Goal: Information Seeking & Learning: Learn about a topic

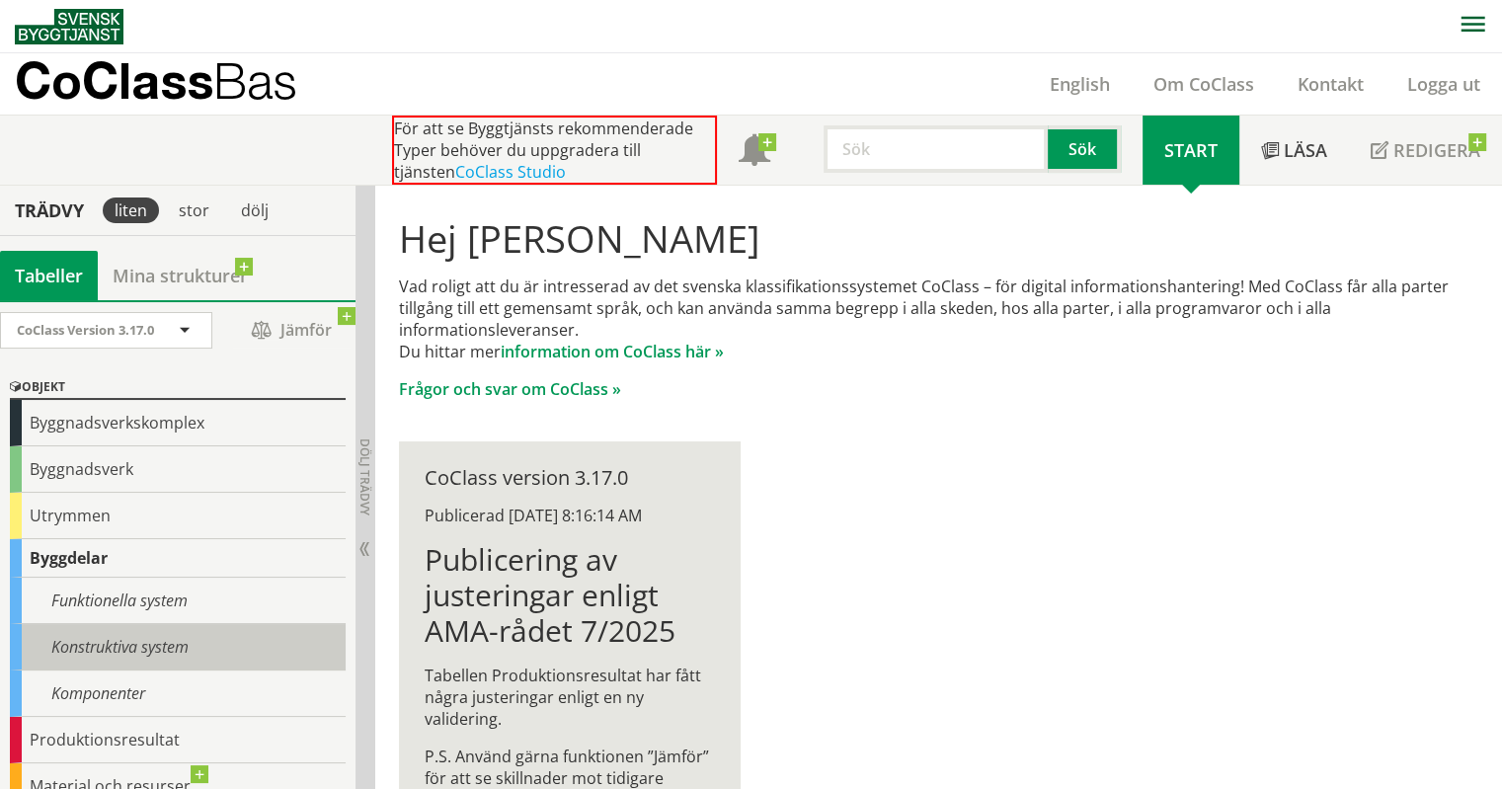
click at [144, 645] on div "Konstruktiva system" at bounding box center [178, 647] width 336 height 46
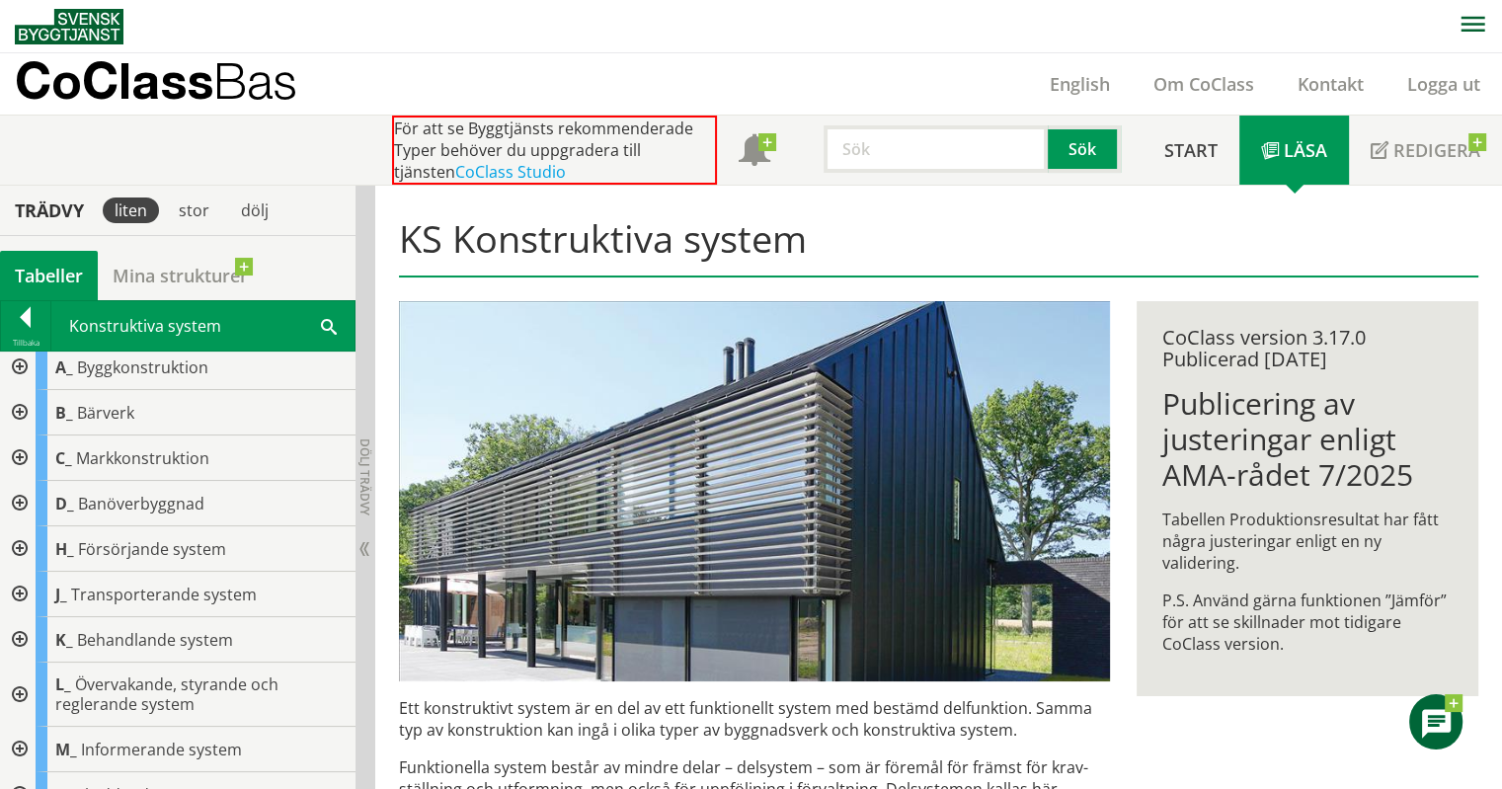
scroll to position [2, 0]
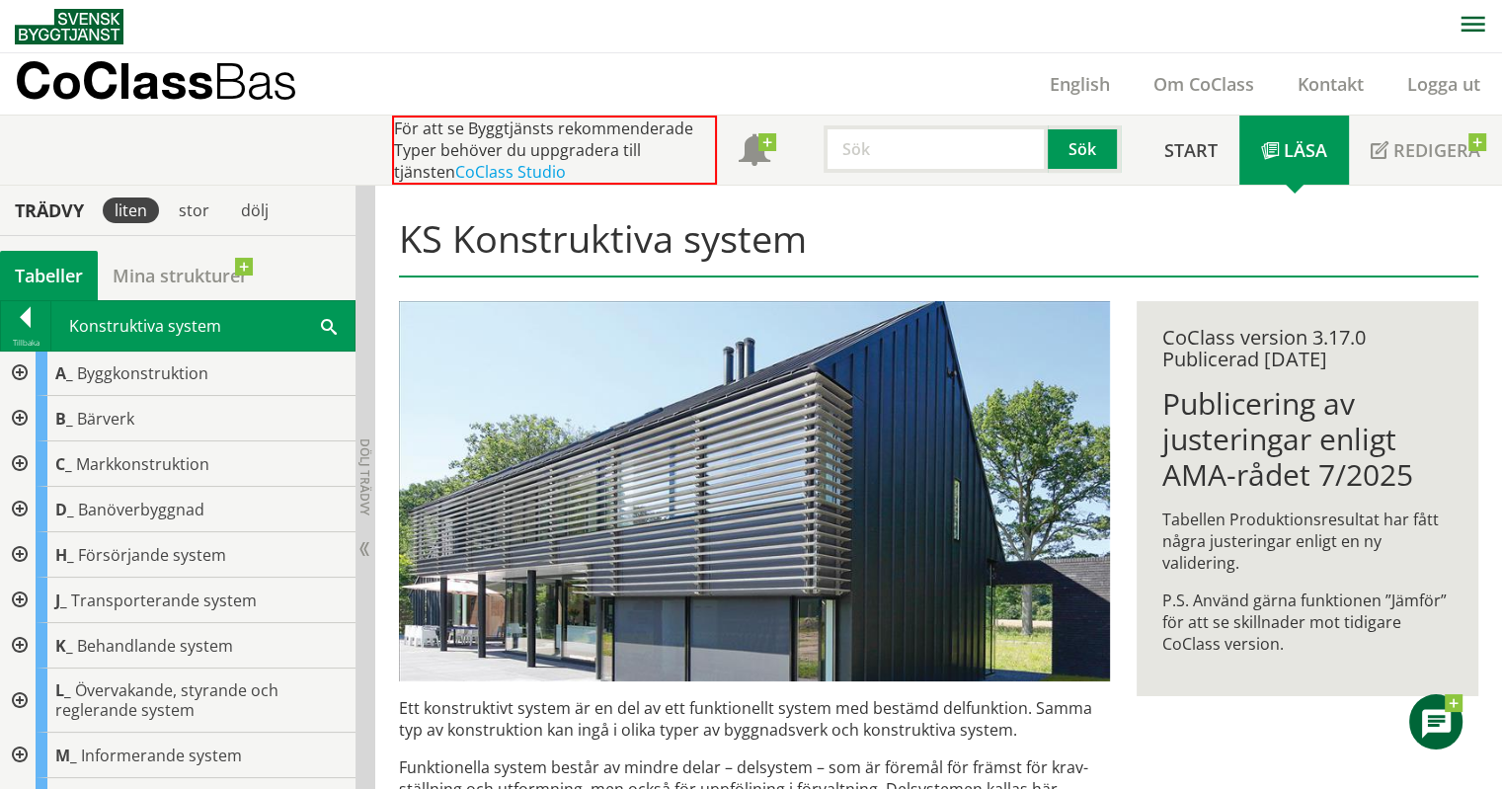
click at [19, 370] on div at bounding box center [18, 373] width 36 height 45
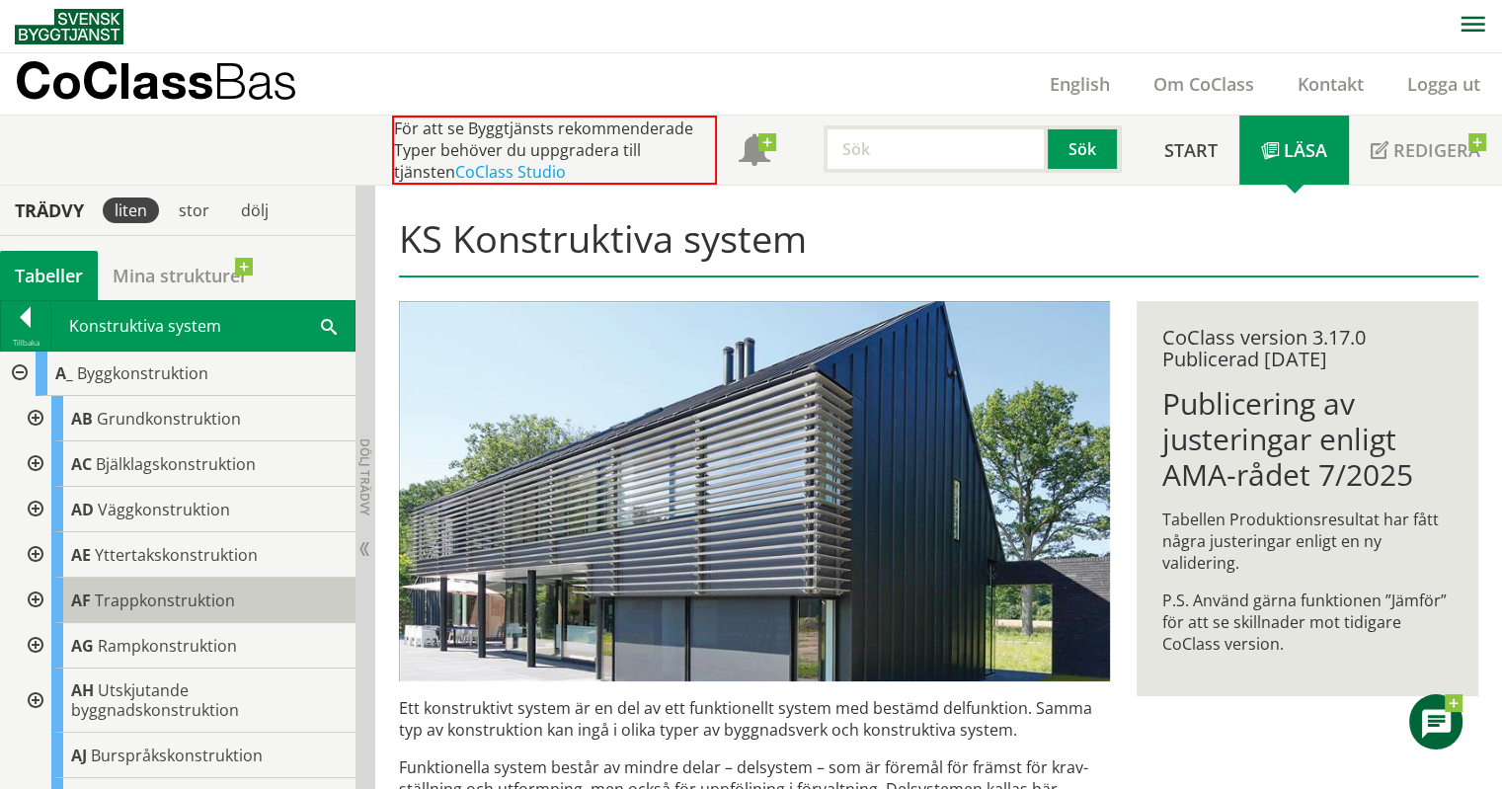
click at [164, 594] on span "Trappkonstruktion" at bounding box center [165, 601] width 140 height 22
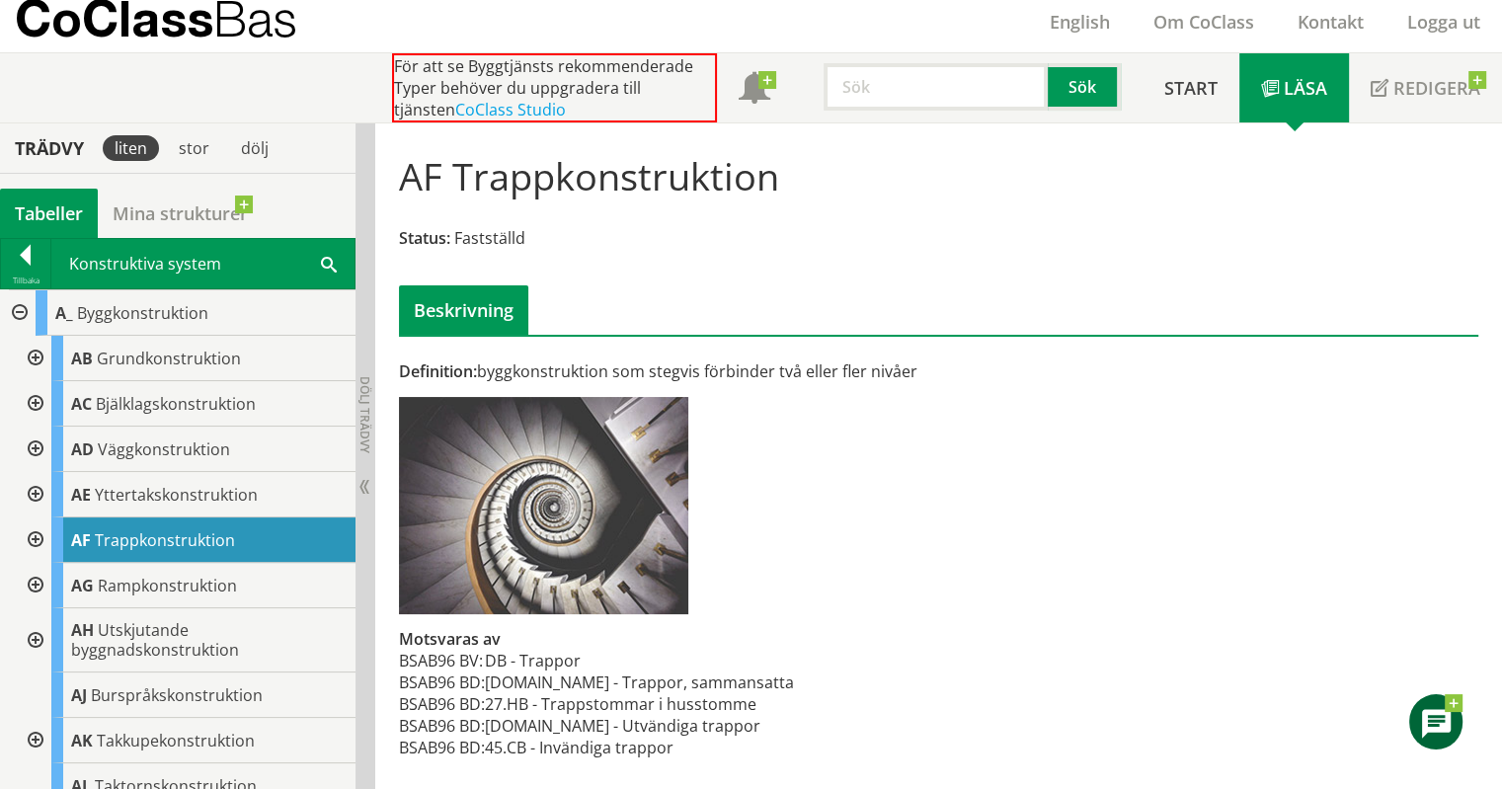
click at [20, 304] on div at bounding box center [18, 312] width 36 height 45
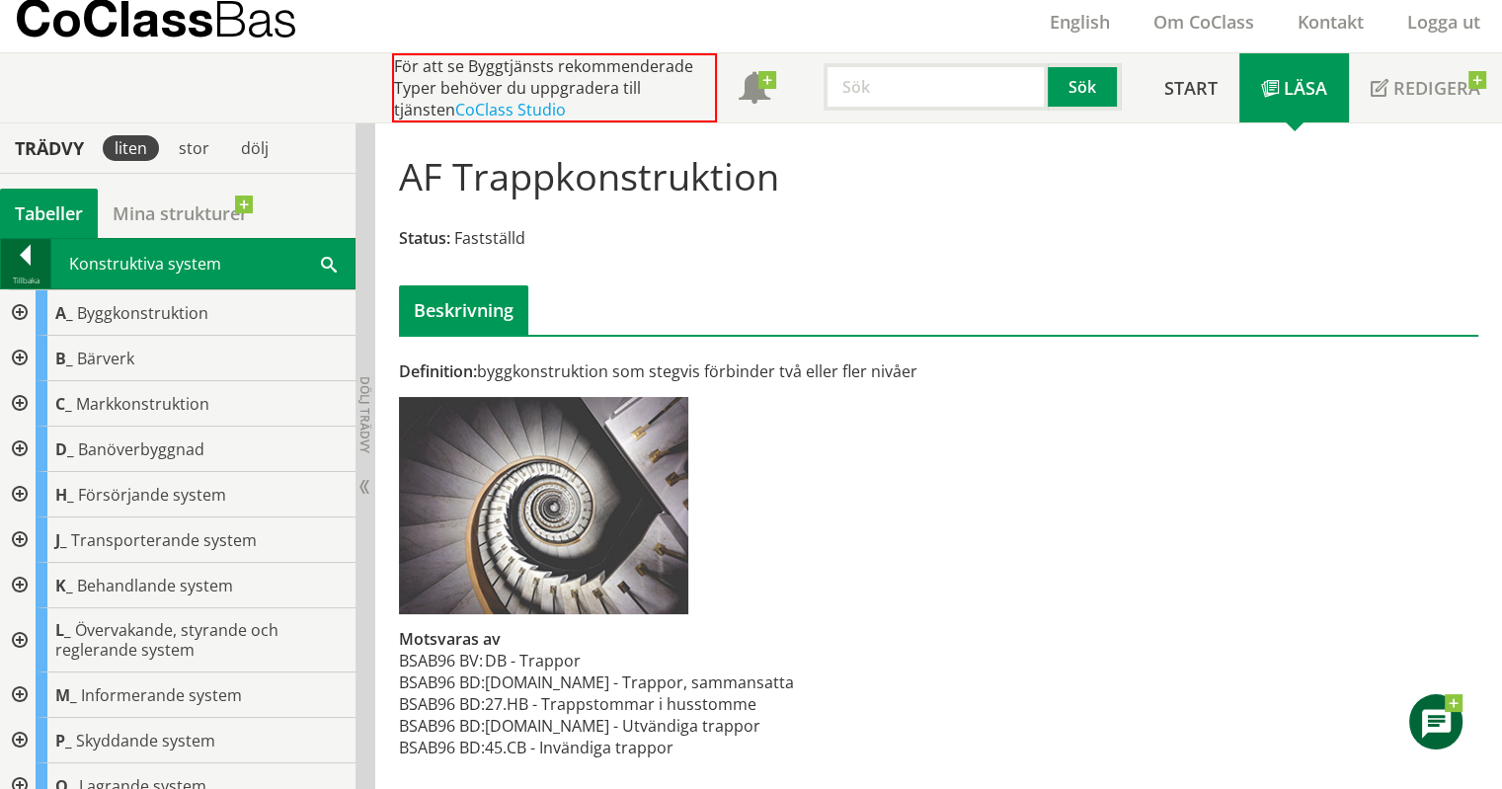
click at [18, 249] on div at bounding box center [25, 259] width 49 height 28
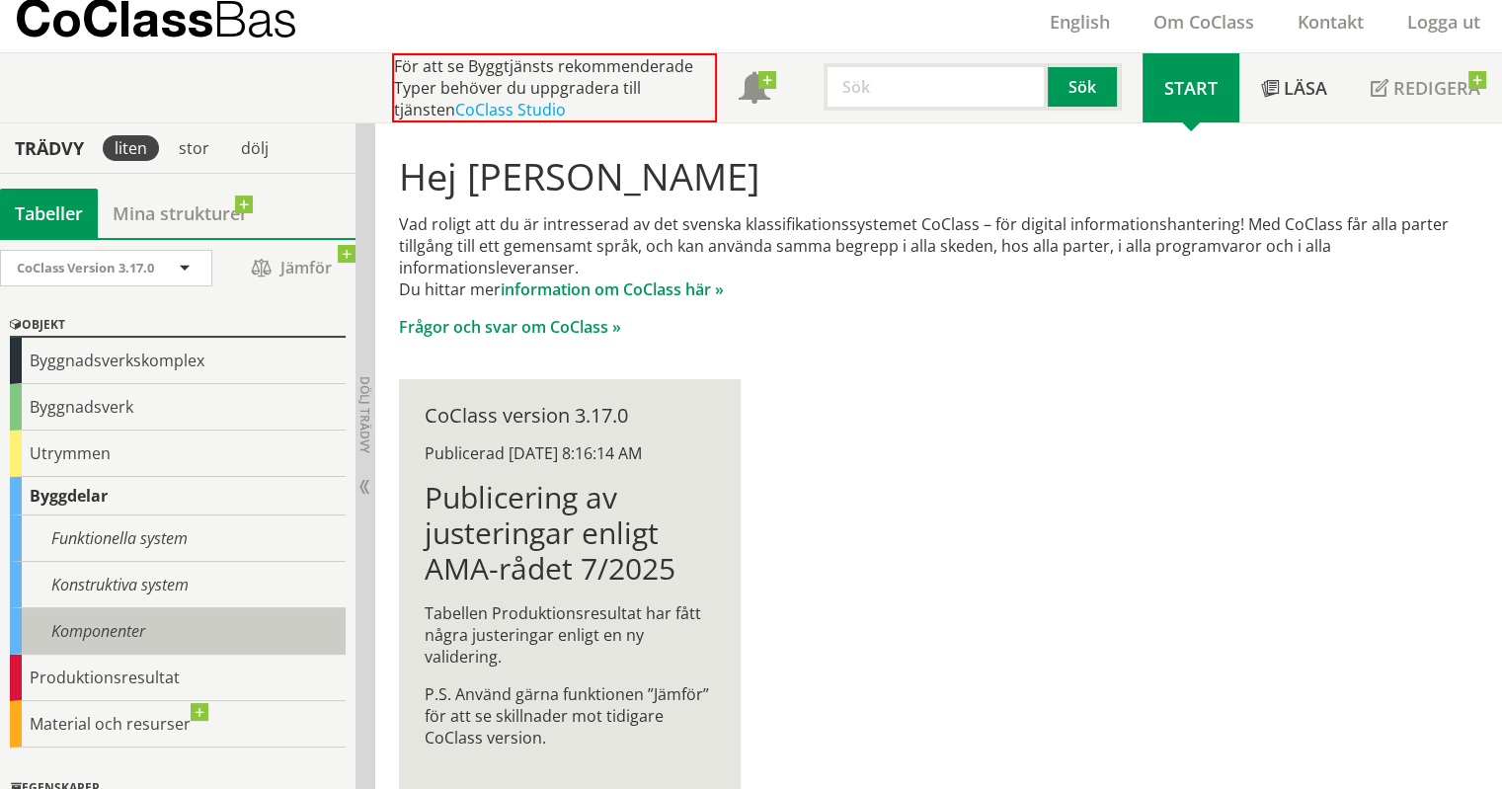
click at [135, 626] on div "Komponenter" at bounding box center [178, 631] width 336 height 46
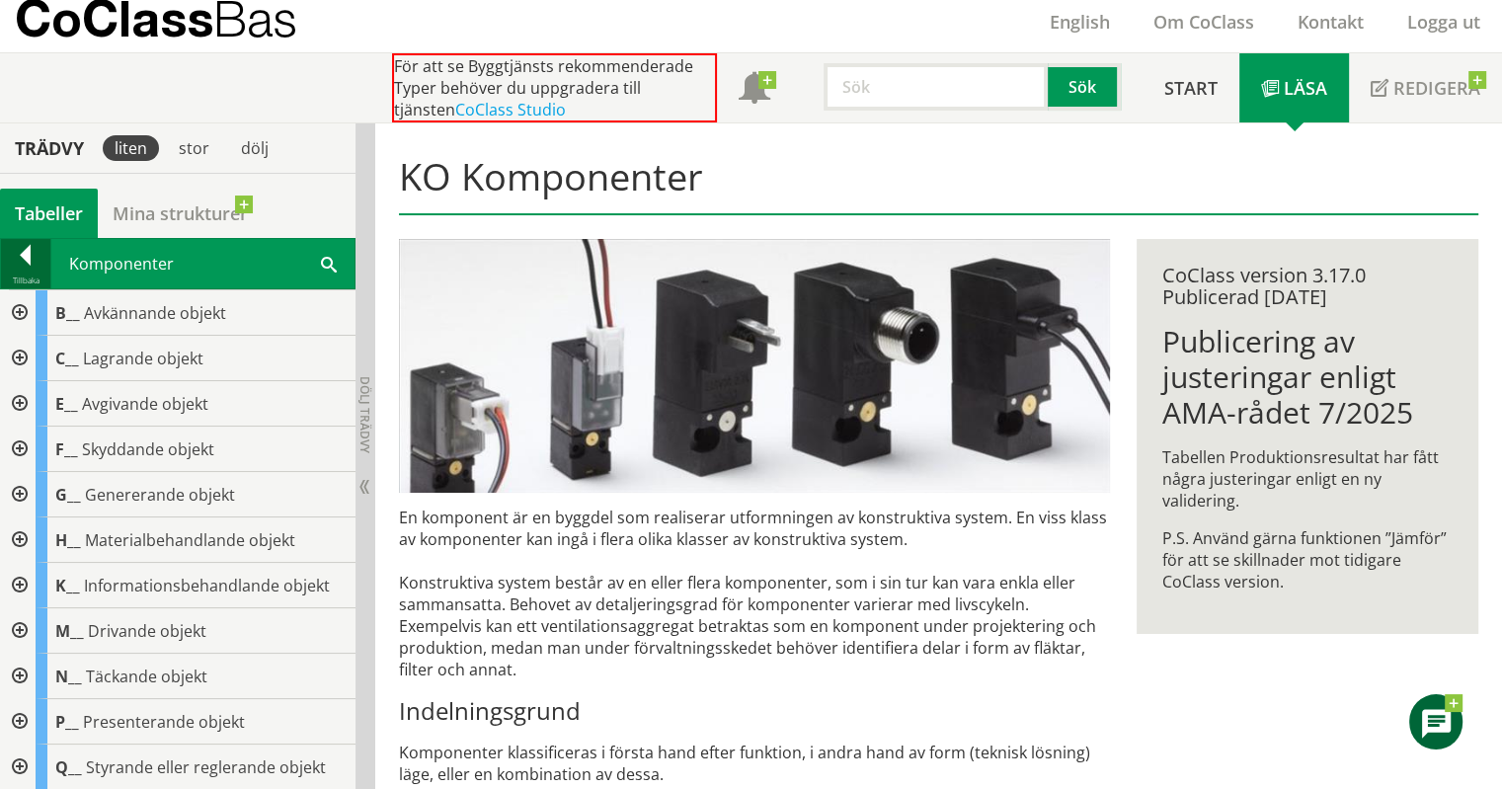
click at [25, 274] on div "Tillbaka" at bounding box center [25, 281] width 49 height 16
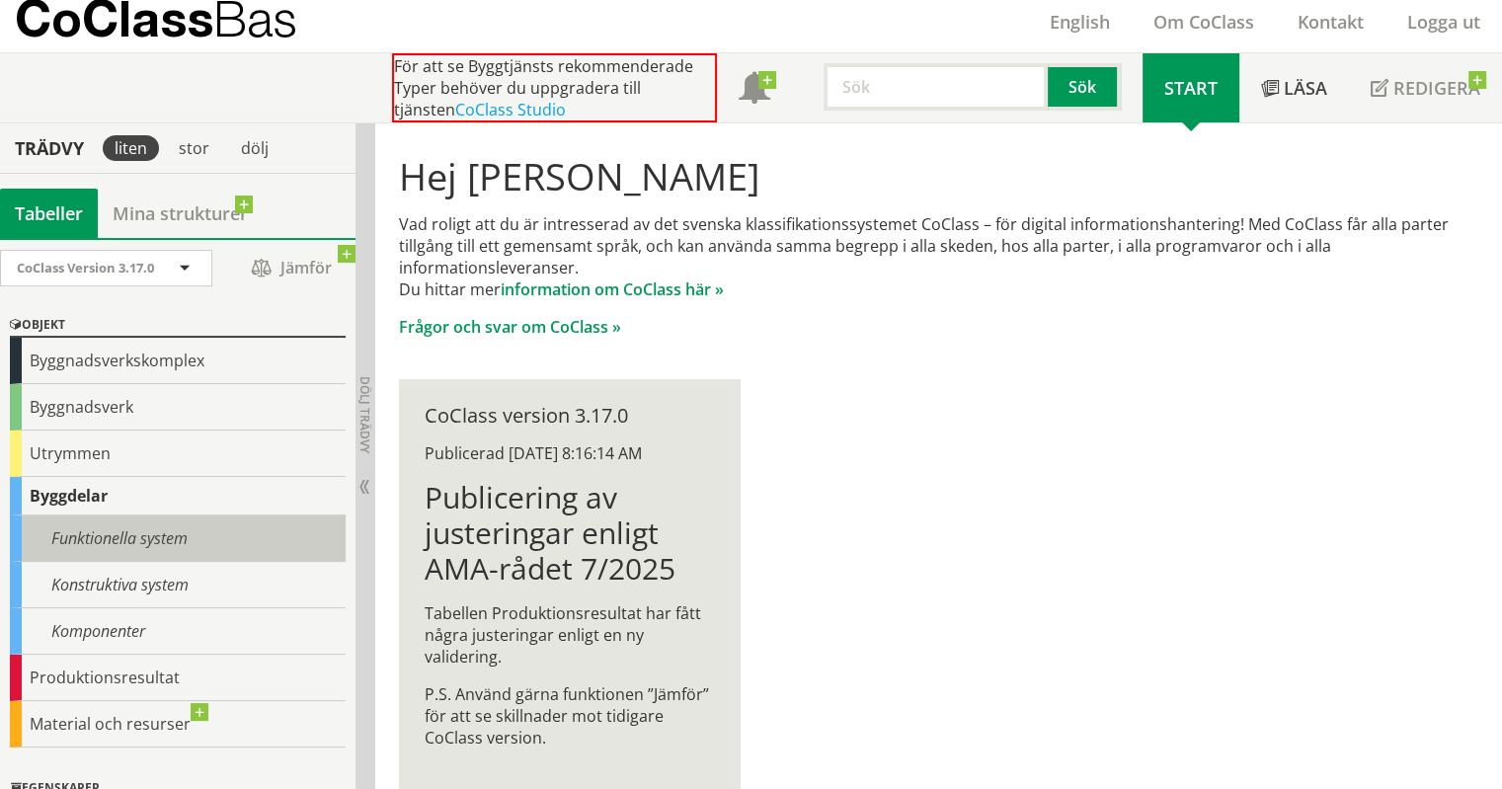
click at [154, 533] on div "Funktionella system" at bounding box center [178, 539] width 336 height 46
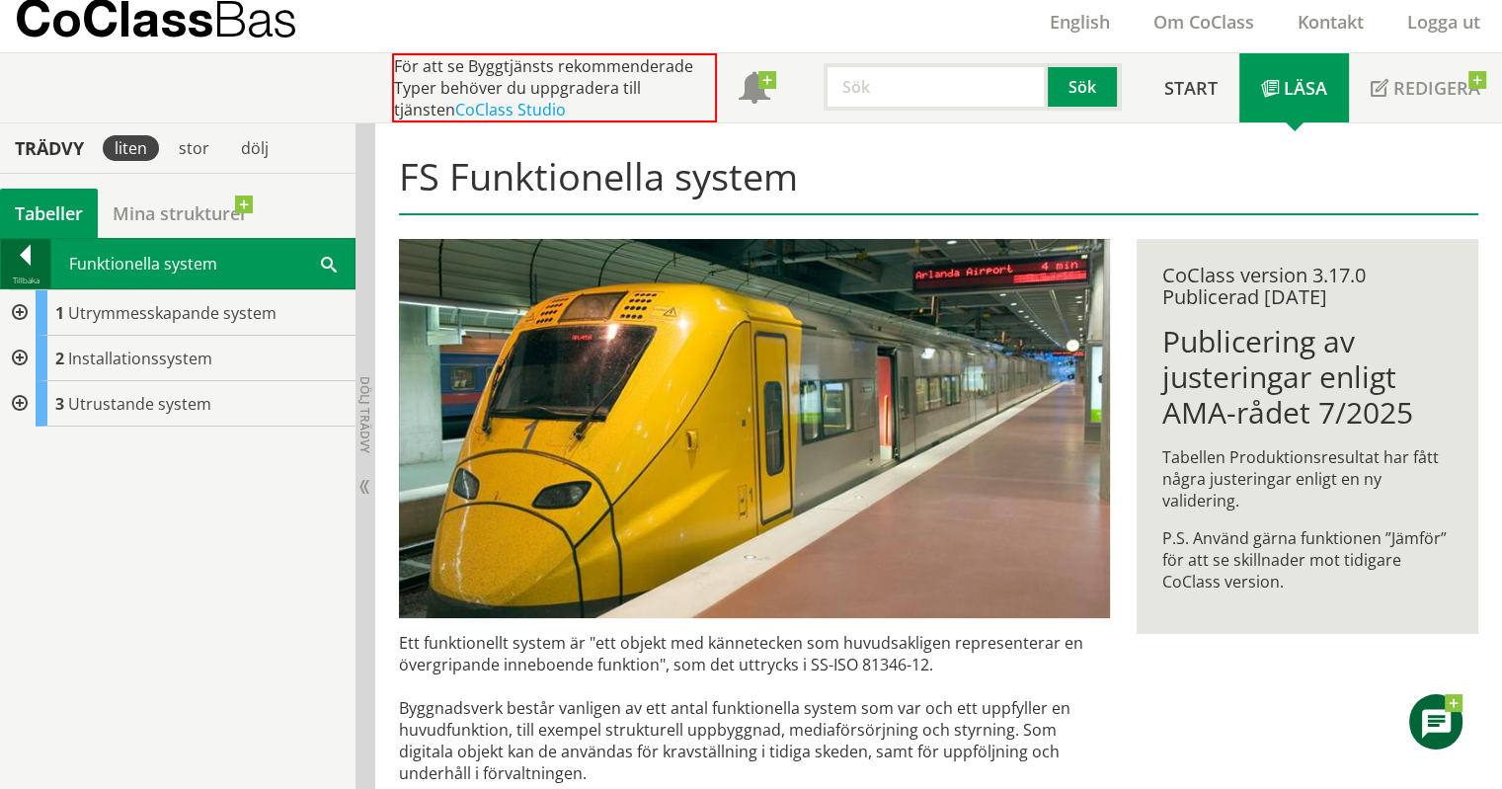
click at [23, 262] on div at bounding box center [25, 259] width 49 height 28
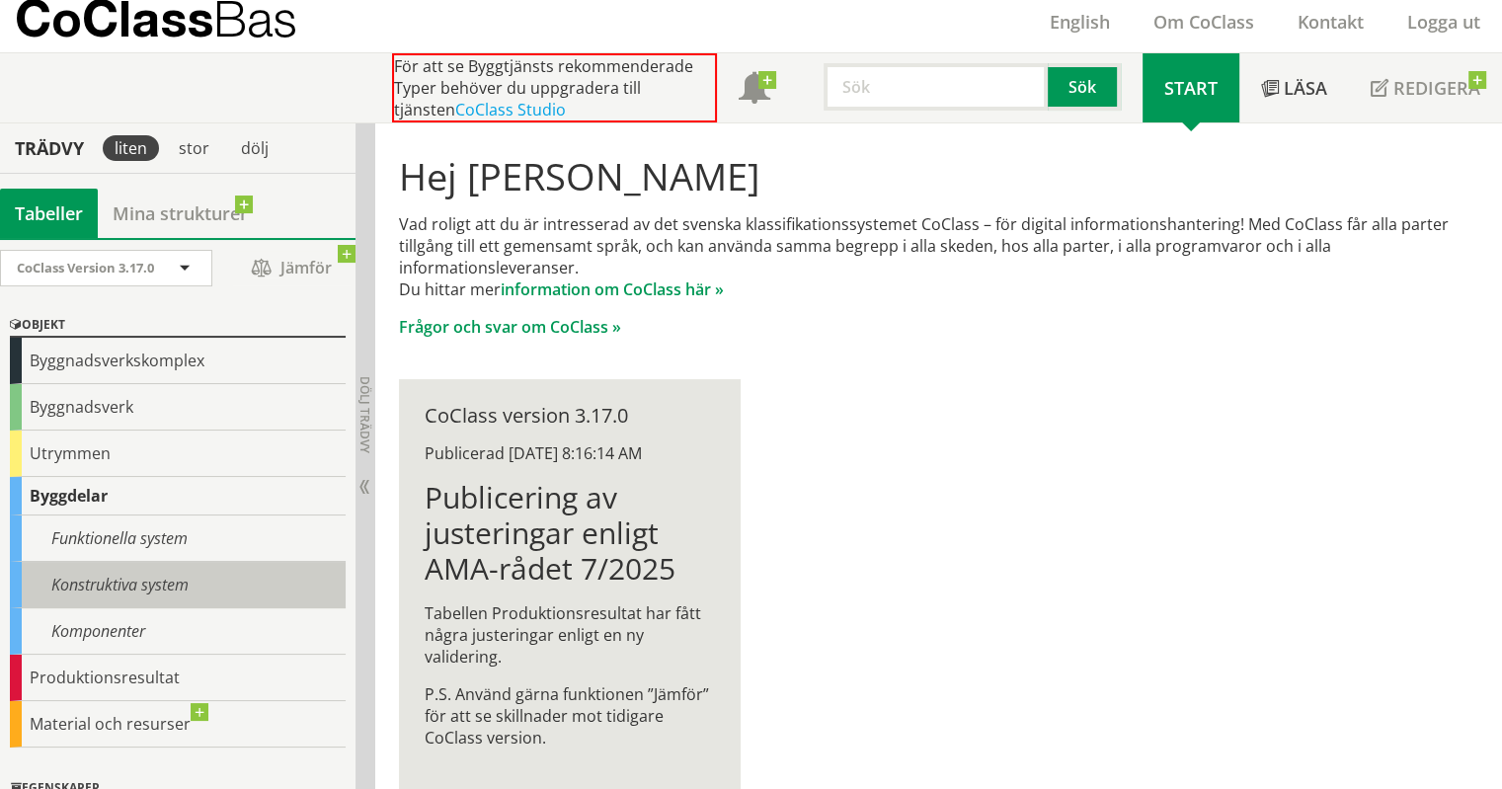
click at [152, 595] on div "Konstruktiva system" at bounding box center [178, 585] width 336 height 46
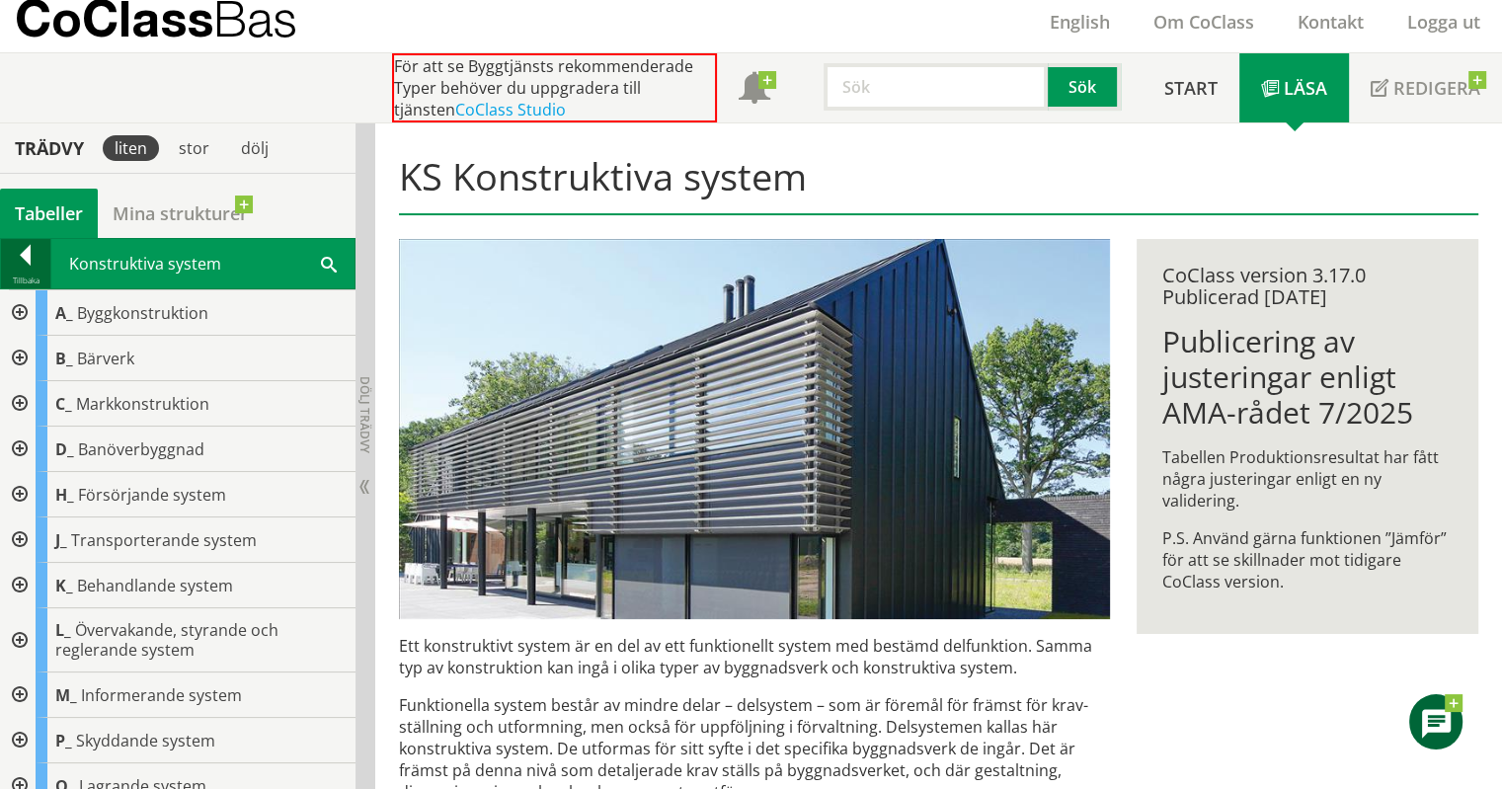
click at [8, 272] on div at bounding box center [25, 259] width 49 height 28
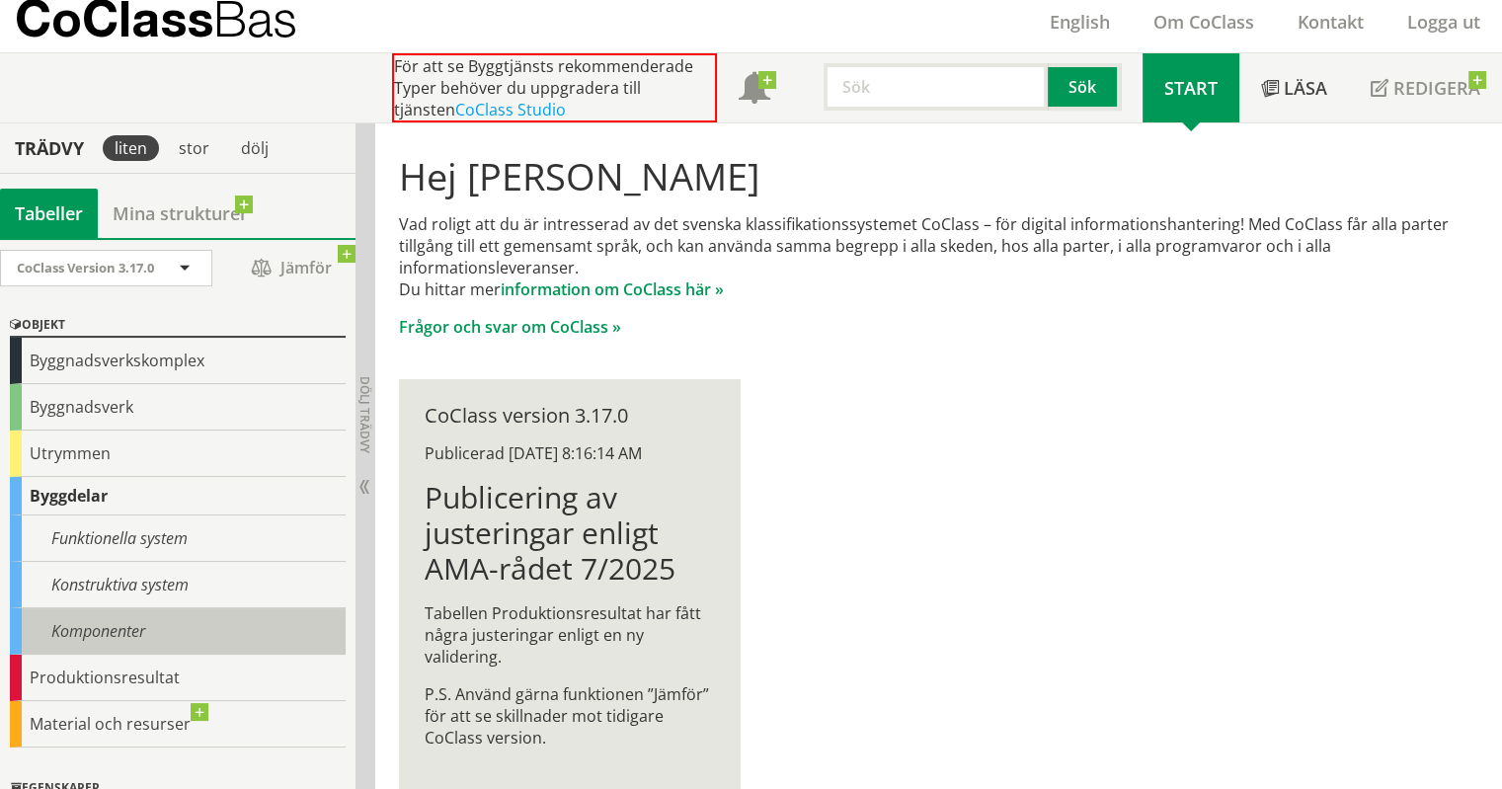
click at [128, 640] on div "Komponenter" at bounding box center [178, 631] width 336 height 46
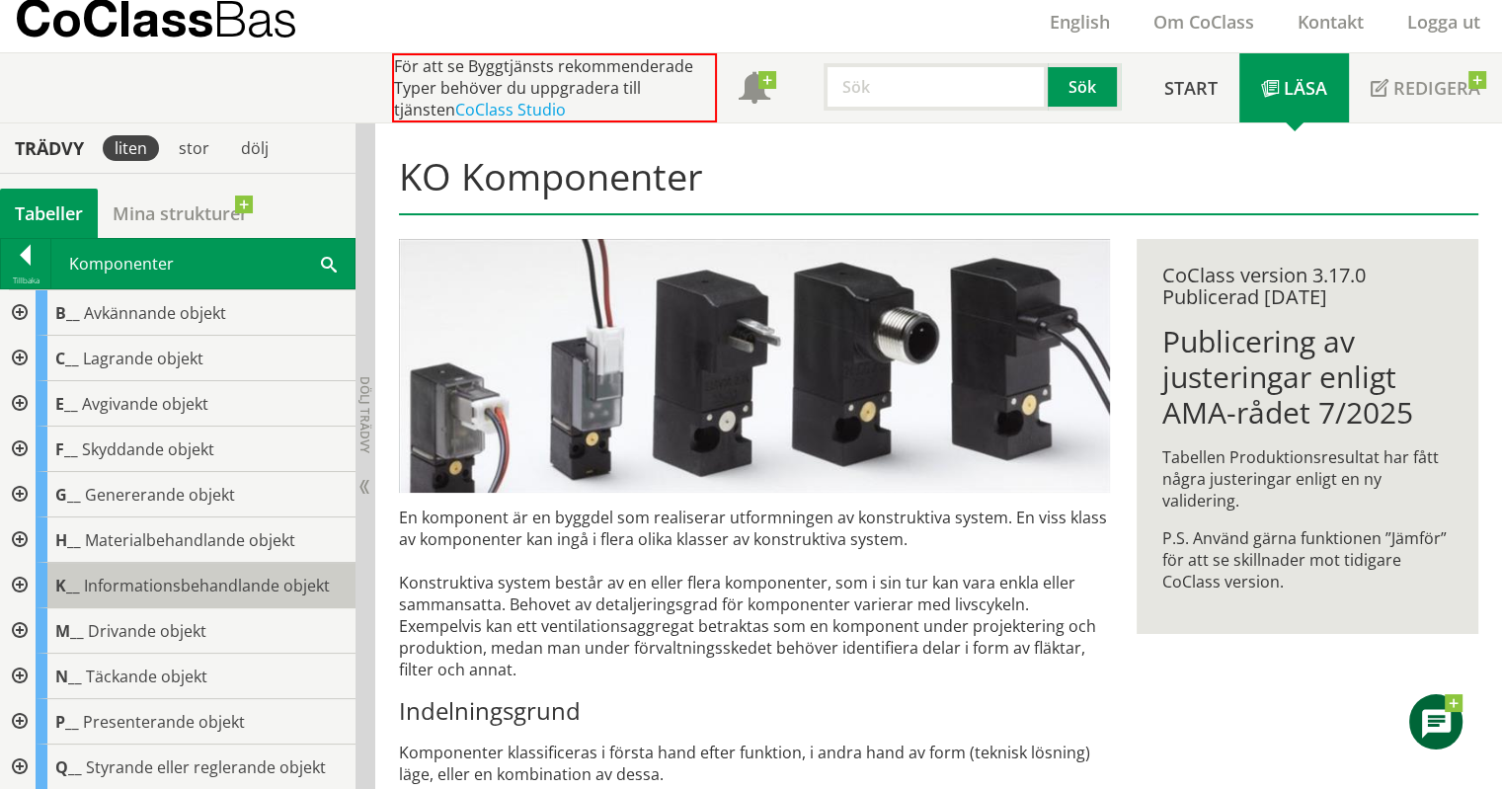
scroll to position [1, 0]
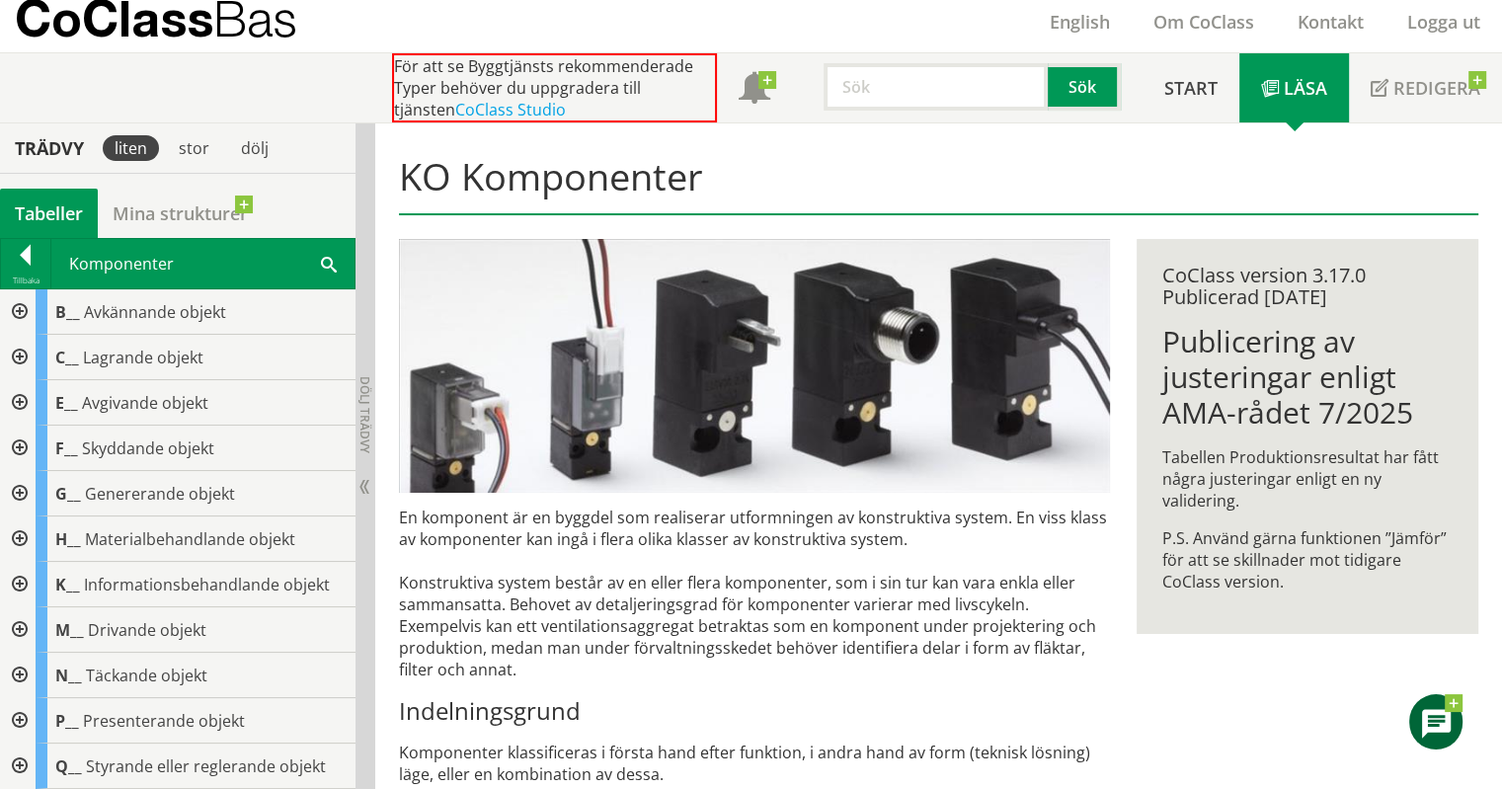
click at [19, 441] on div at bounding box center [18, 448] width 36 height 45
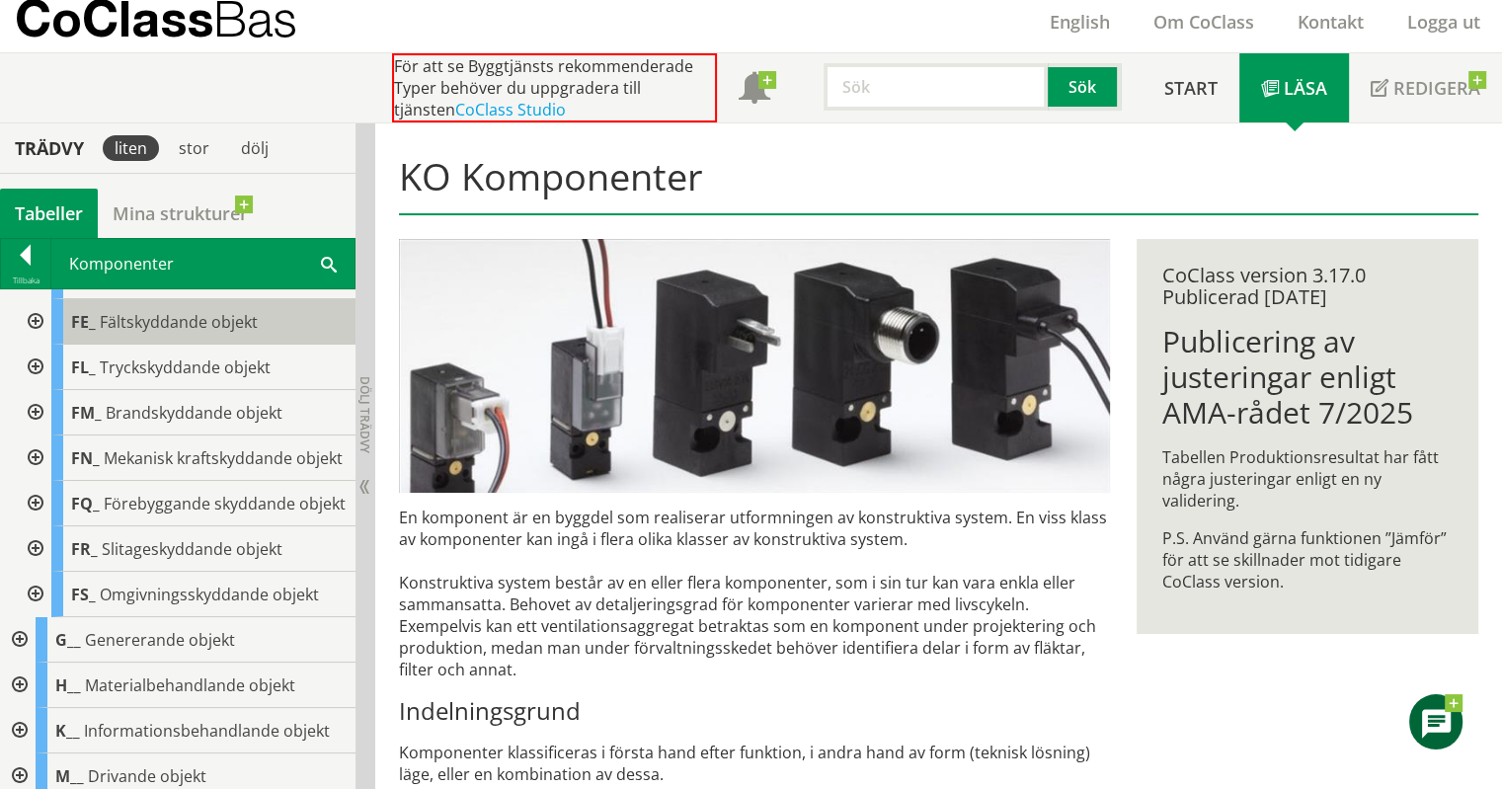
scroll to position [323, 0]
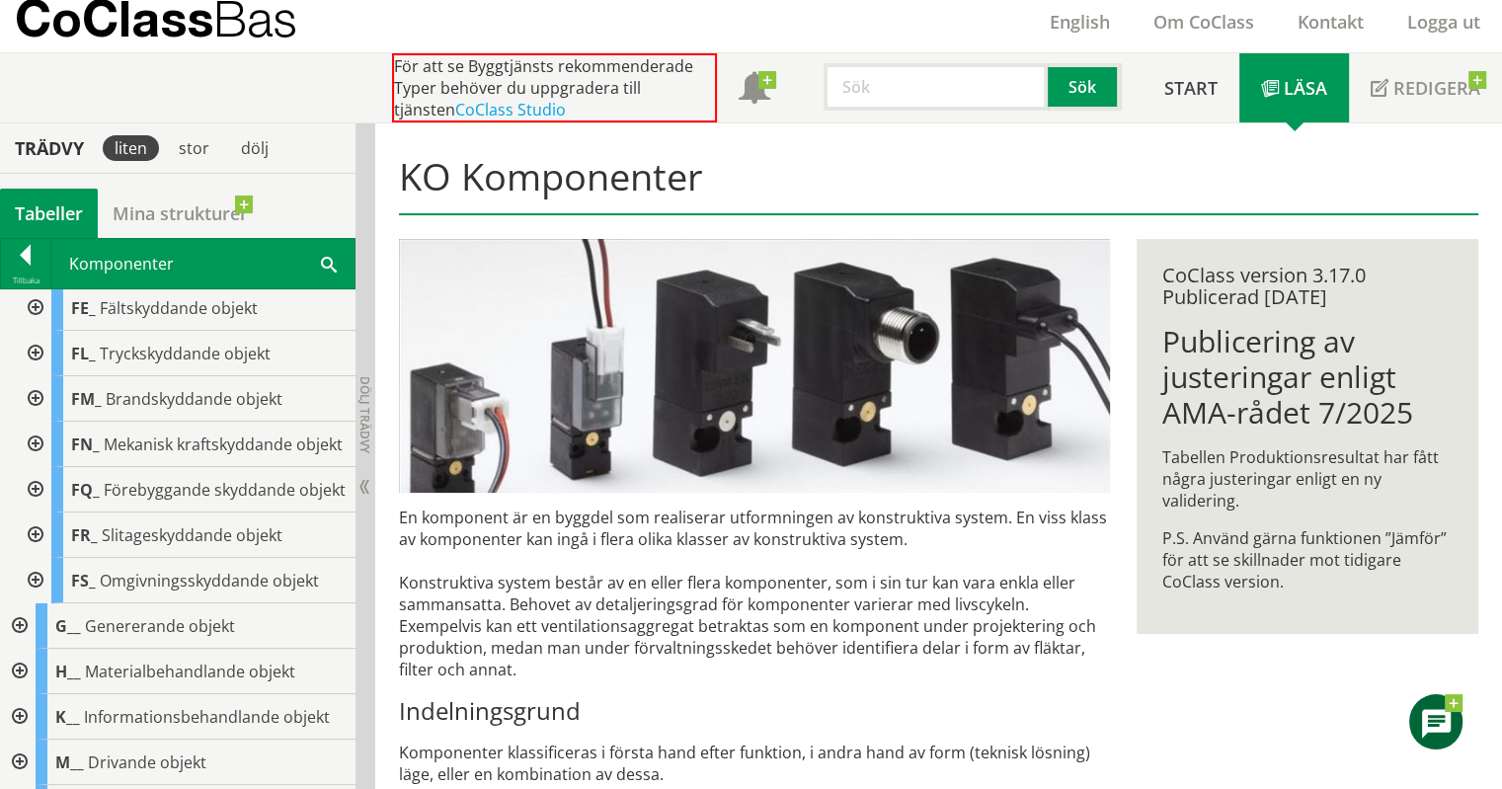
click at [35, 513] on div at bounding box center [34, 489] width 36 height 45
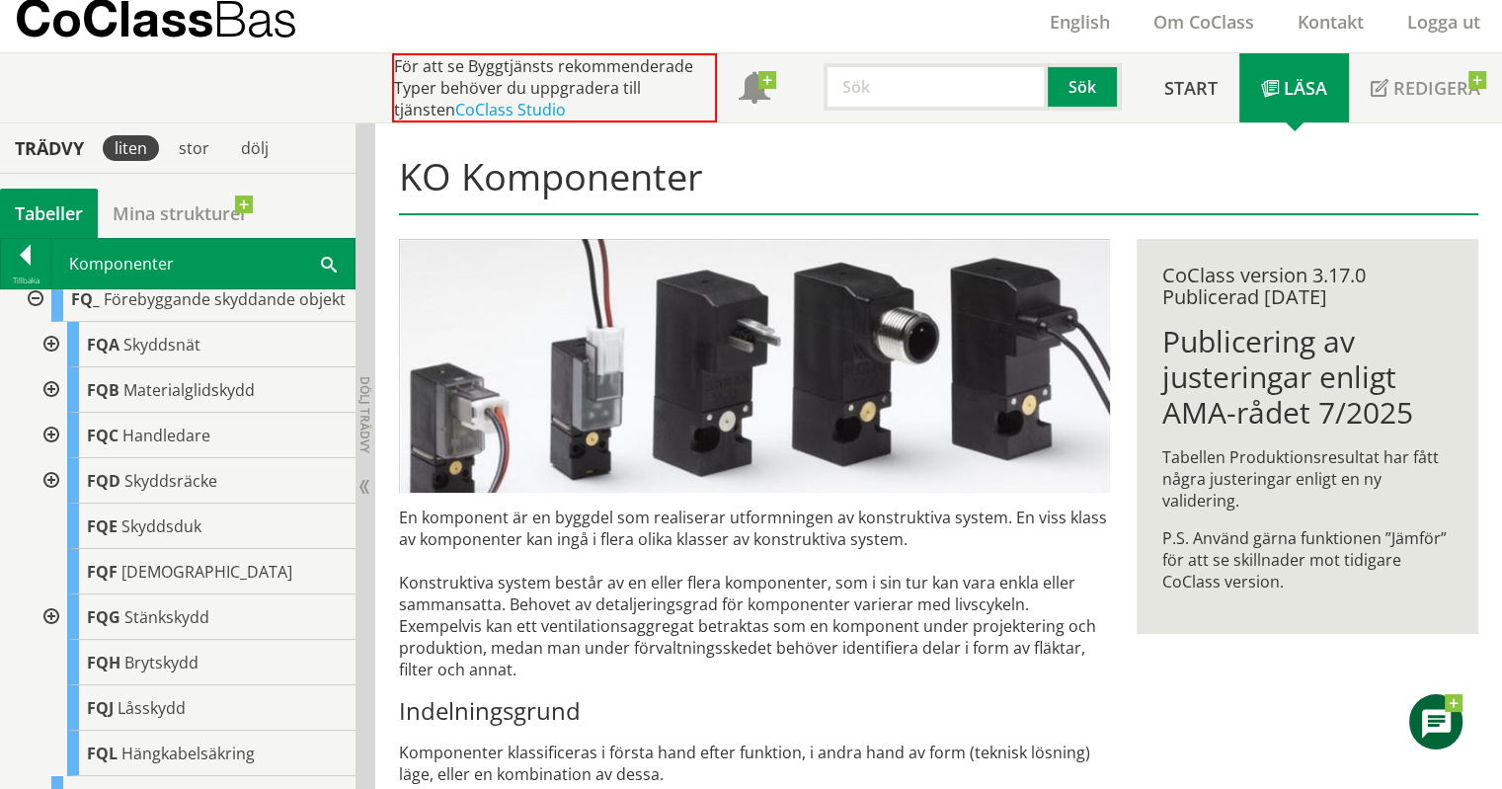
scroll to position [515, 0]
click at [197, 445] on span "Handledare" at bounding box center [166, 435] width 88 height 22
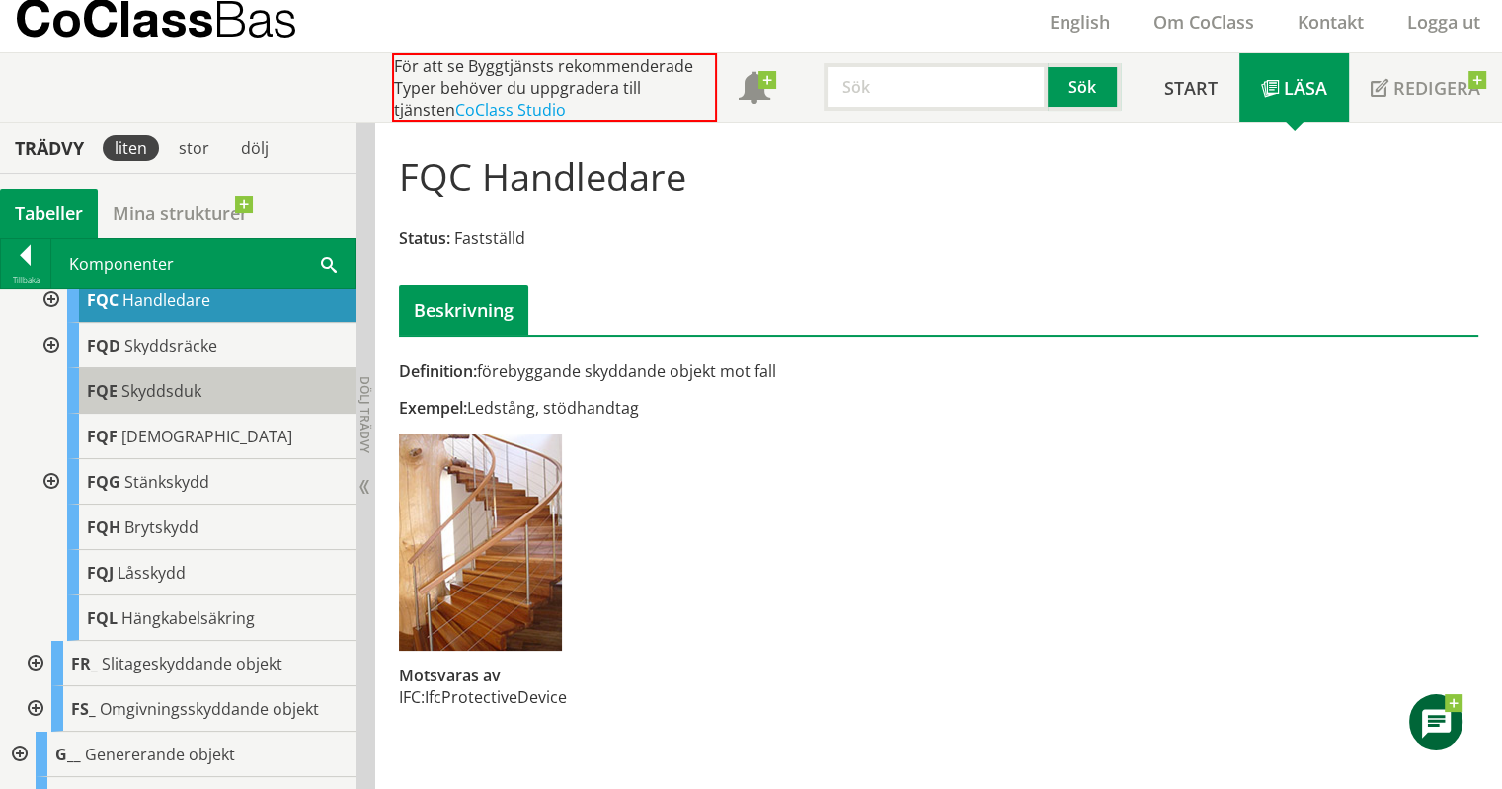
scroll to position [652, 0]
